Goal: Information Seeking & Learning: Learn about a topic

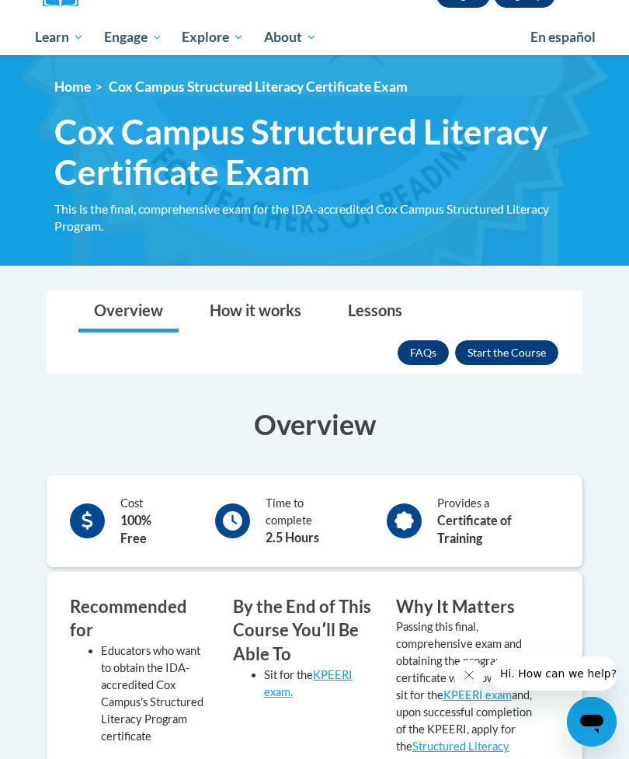
scroll to position [190, 0]
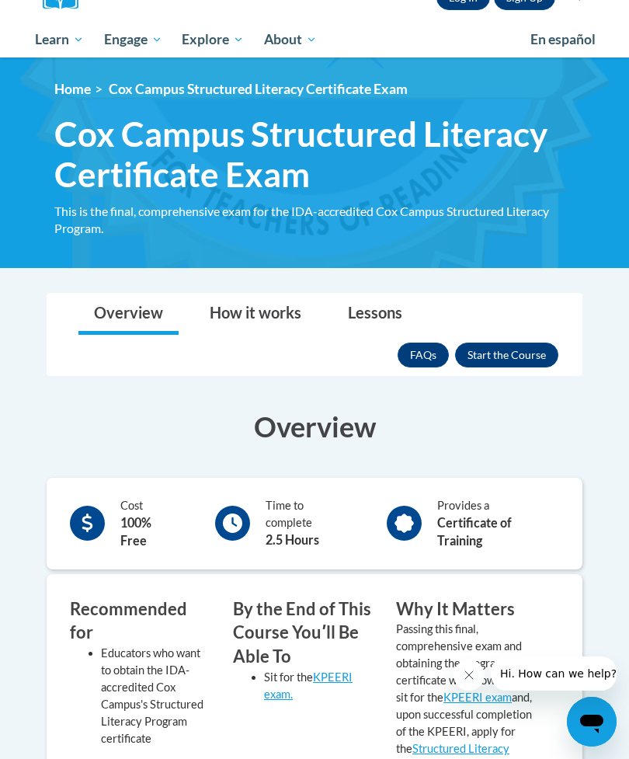
click at [511, 342] on button "Enroll" at bounding box center [506, 354] width 103 height 25
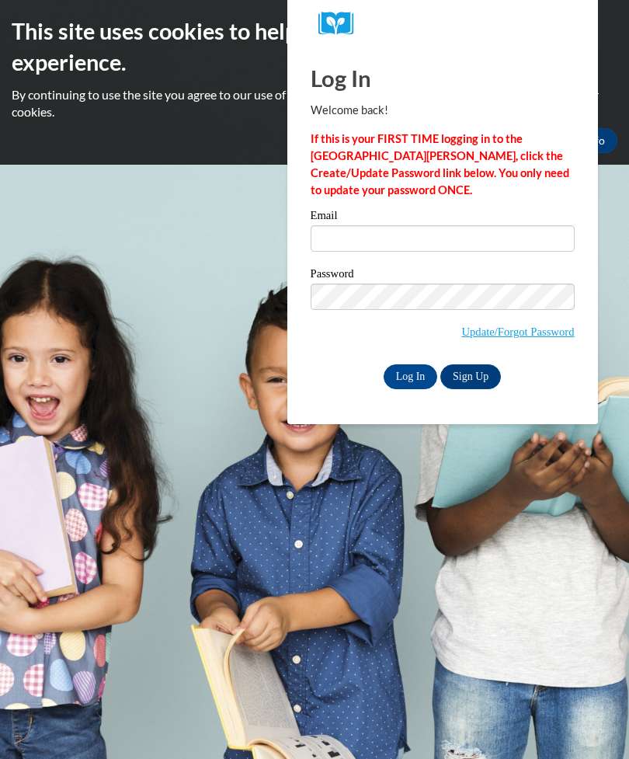
click at [453, 231] on input "Email" at bounding box center [443, 238] width 264 height 26
click at [422, 228] on input "Email" at bounding box center [443, 238] width 264 height 26
click at [505, 229] on input "Email" at bounding box center [443, 238] width 264 height 26
click at [526, 231] on input "Email" at bounding box center [443, 238] width 264 height 26
click at [526, 238] on input "Email" at bounding box center [443, 238] width 264 height 26
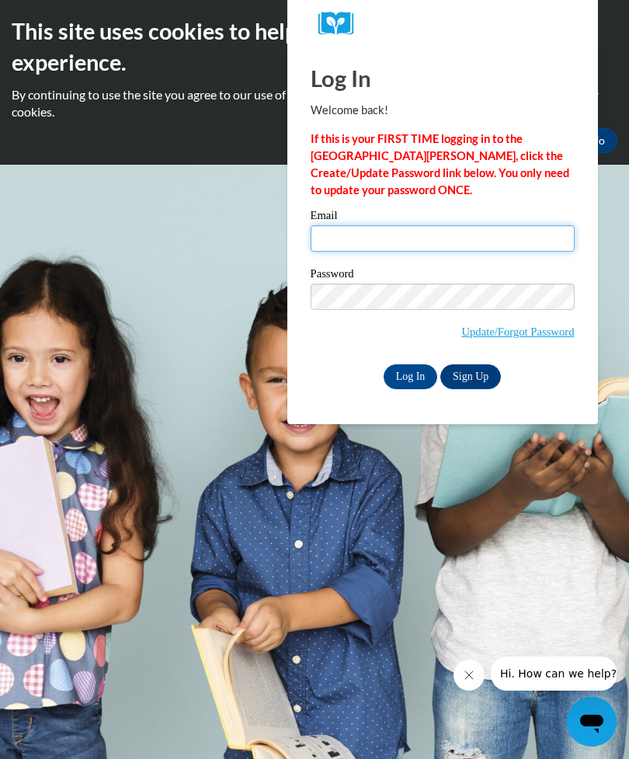
type input "mhoward5@tiger.brenau.edu"
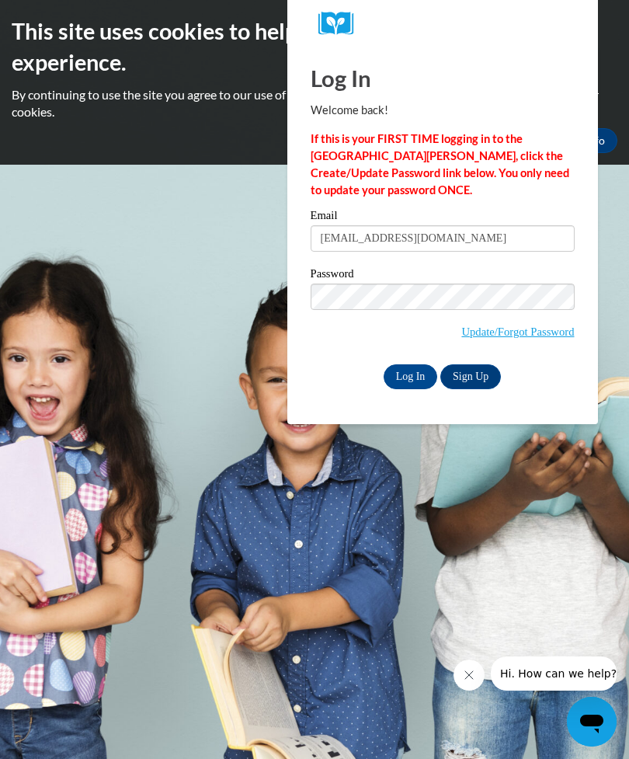
click at [410, 375] on input "Log In" at bounding box center [411, 376] width 54 height 25
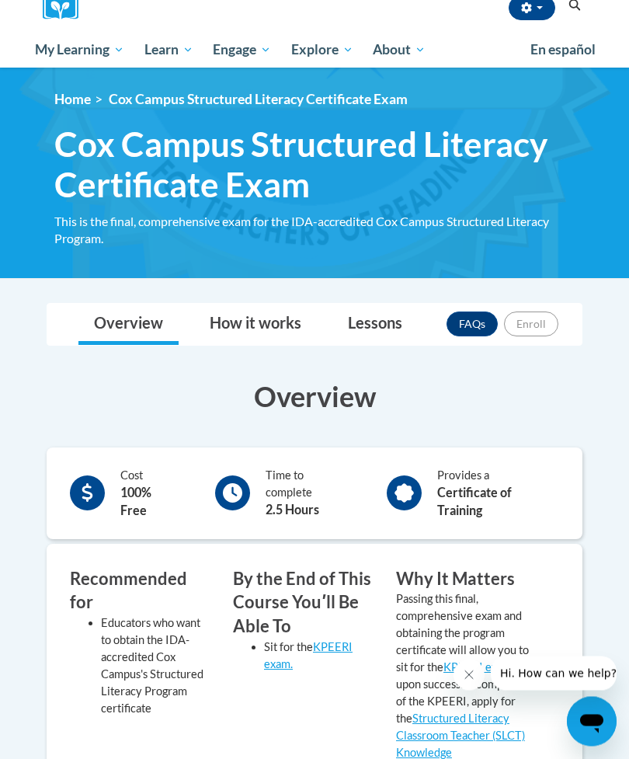
scroll to position [108, 0]
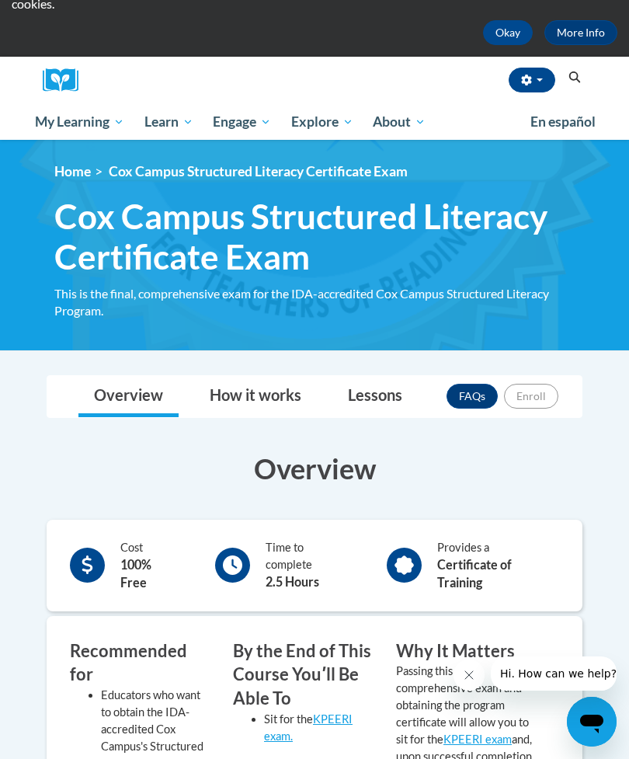
click at [0, 0] on span "My Course Progress" at bounding box center [0, 0] width 0 height 0
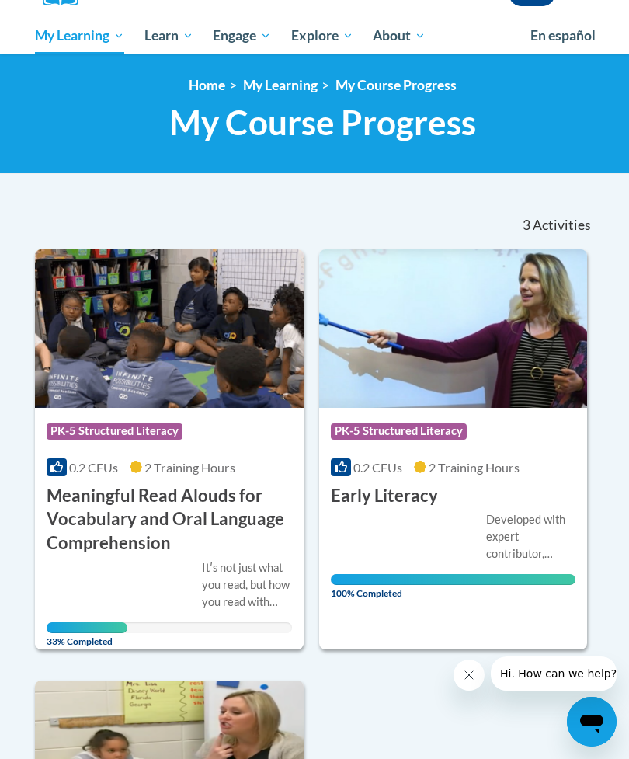
click at [211, 544] on h3 "Meaningful Read Alouds for Vocabulary and Oral Language Comprehension" at bounding box center [169, 519] width 245 height 71
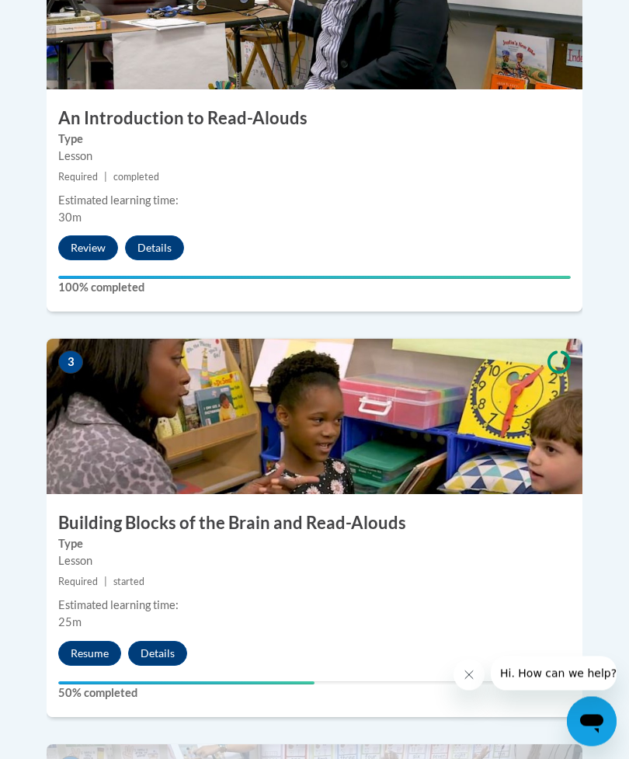
scroll to position [1187, 0]
click at [85, 641] on button "Resume" at bounding box center [89, 653] width 63 height 25
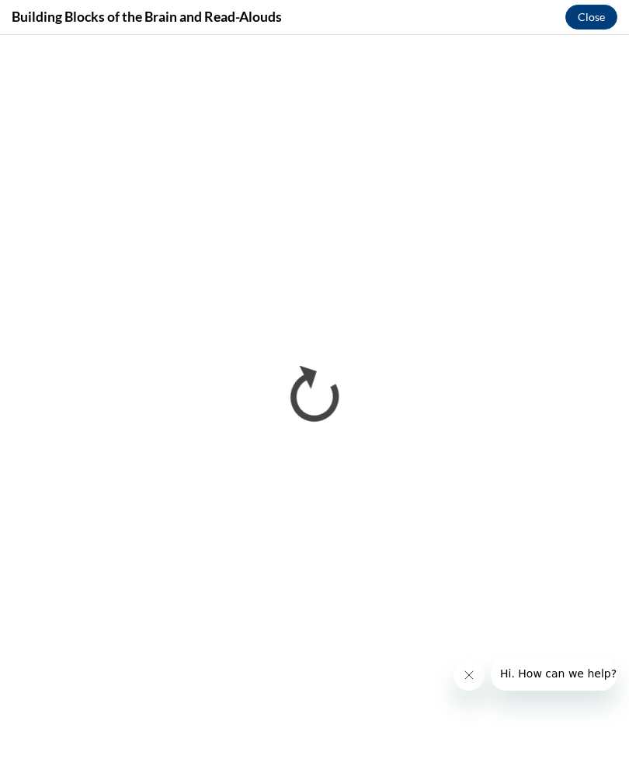
scroll to position [0, 0]
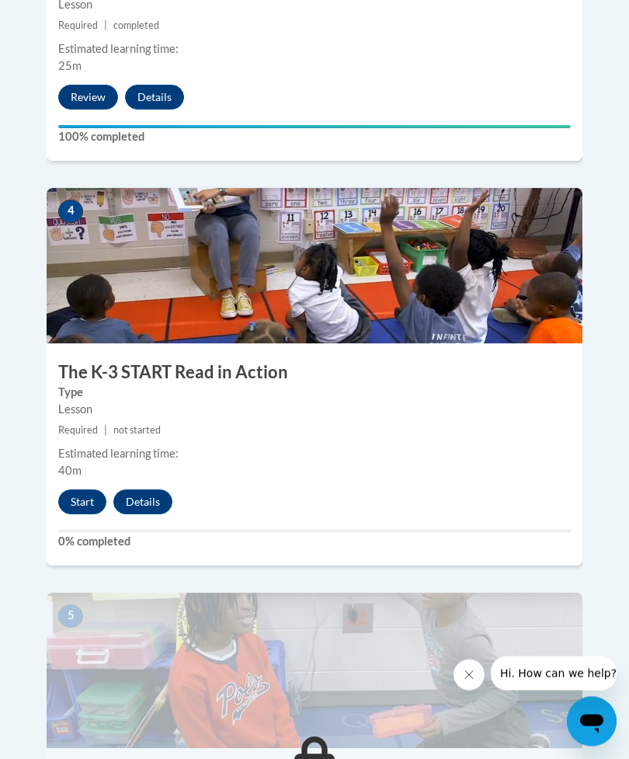
click at [89, 490] on button "Start" at bounding box center [82, 502] width 48 height 25
